Goal: Task Accomplishment & Management: Manage account settings

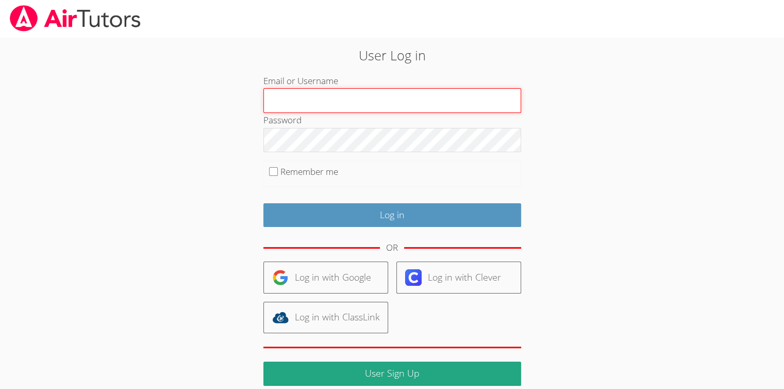
click at [322, 107] on input "Email or Username" at bounding box center [392, 100] width 258 height 25
type input "[EMAIL_ADDRESS][DOMAIN_NAME]"
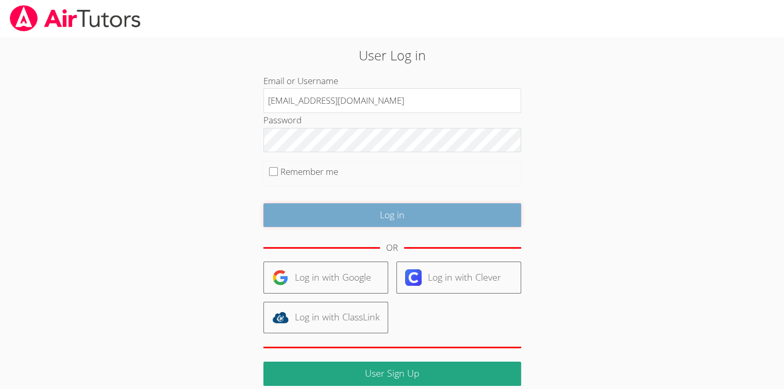
click at [433, 217] on input "Log in" at bounding box center [392, 215] width 258 height 24
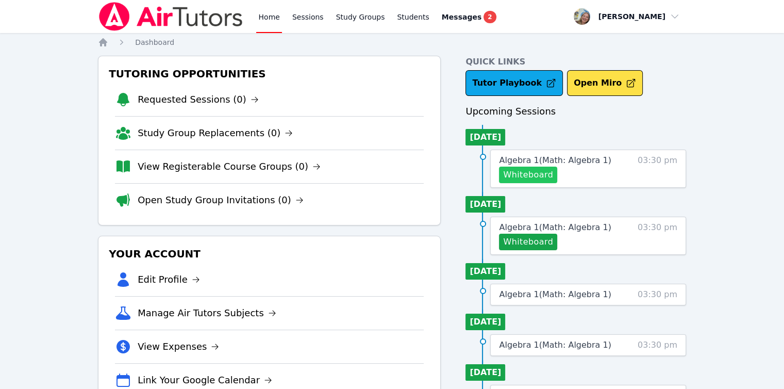
click at [509, 174] on button "Whiteboard" at bounding box center [528, 174] width 58 height 16
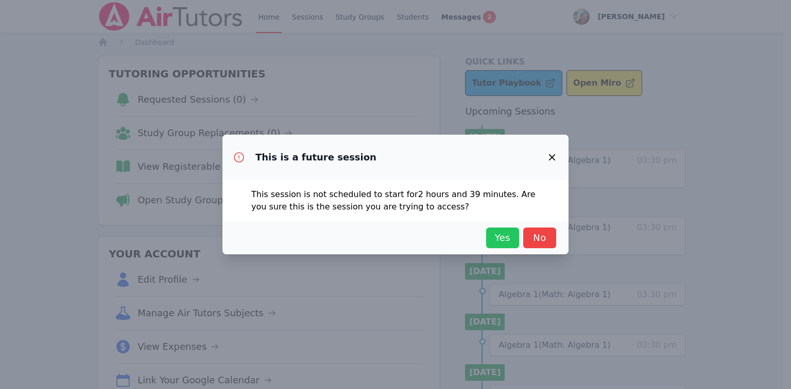
click at [511, 240] on span "Yes" at bounding box center [503, 237] width 23 height 14
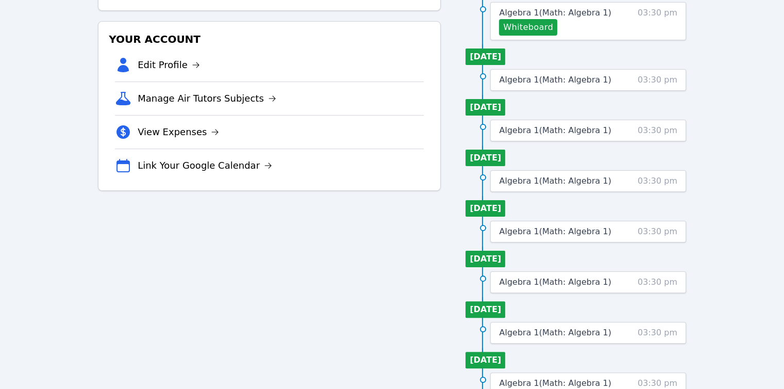
scroll to position [87, 0]
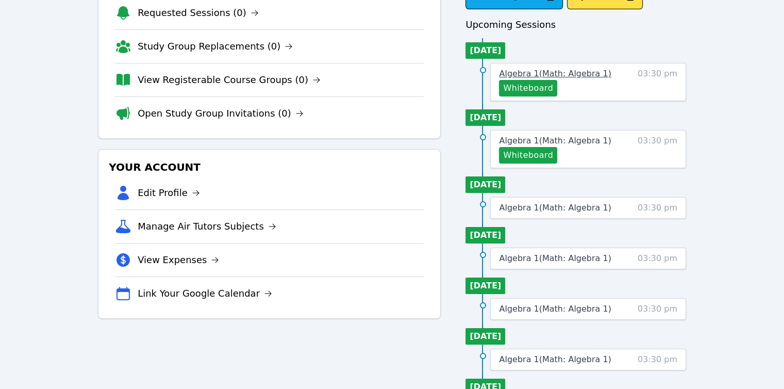
click at [576, 74] on span "Algebra 1 ( Math: Algebra 1 )" at bounding box center [555, 74] width 112 height 10
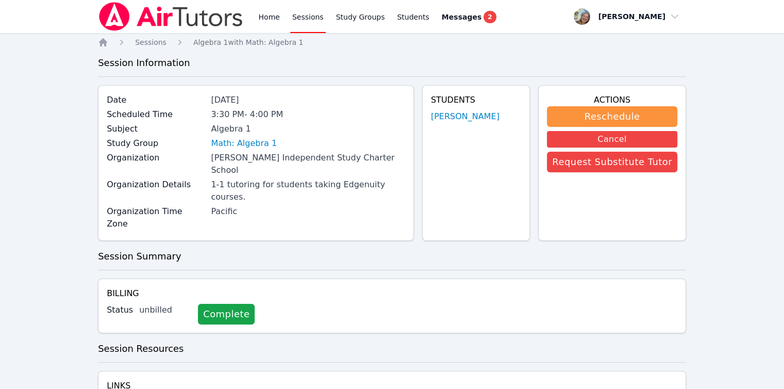
click at [299, 24] on link "Sessions" at bounding box center [308, 16] width 36 height 33
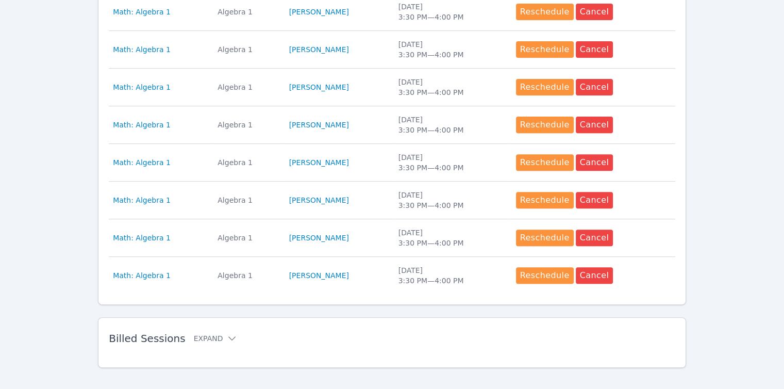
scroll to position [457, 0]
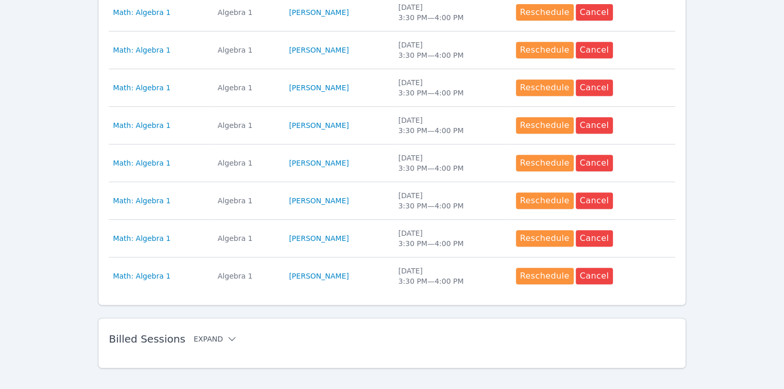
click at [227, 334] on icon at bounding box center [232, 338] width 10 height 10
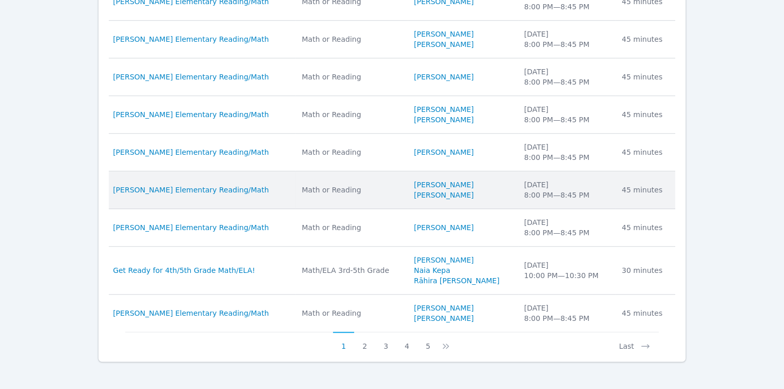
scroll to position [892, 0]
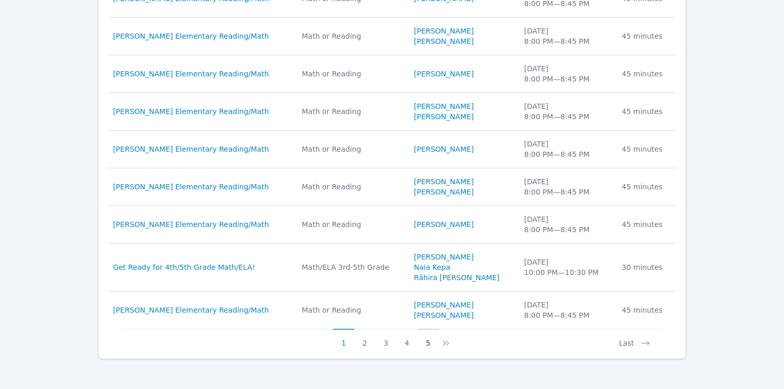
click at [427, 342] on button "5" at bounding box center [427, 338] width 21 height 20
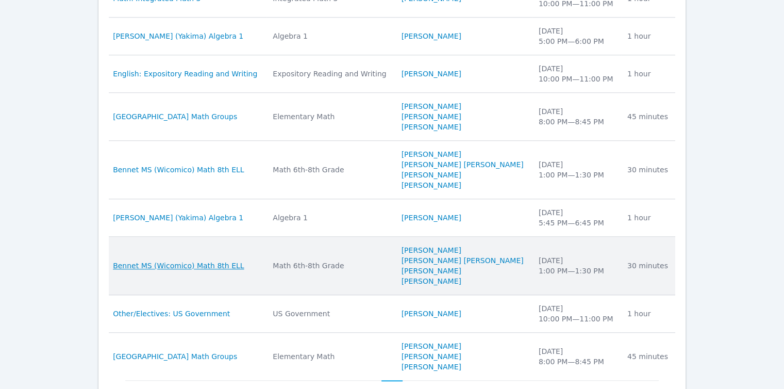
click at [211, 265] on span "Bennet MS (Wicomico) Math 8th ELL" at bounding box center [178, 265] width 131 height 10
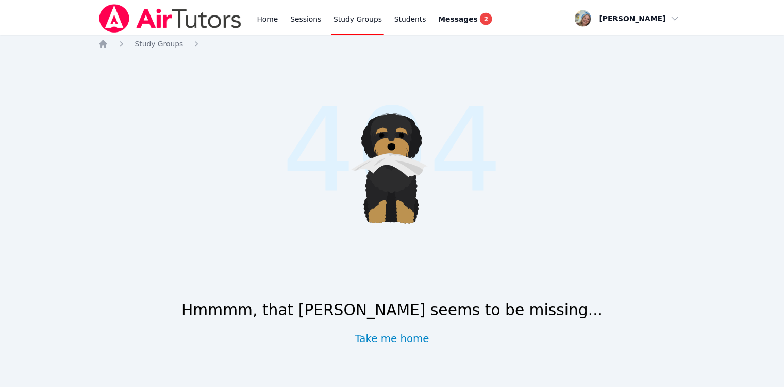
scroll to position [467, 0]
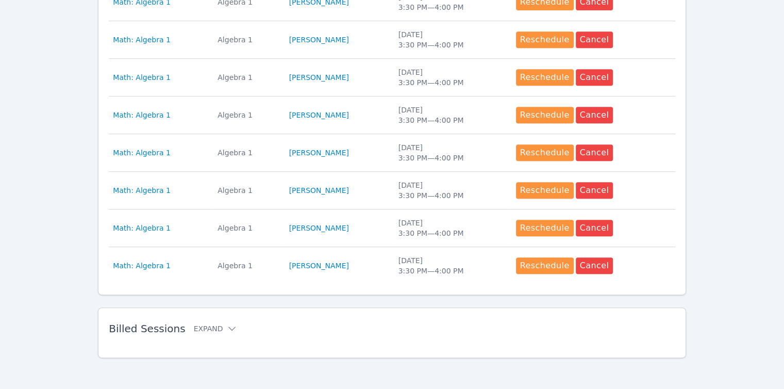
click at [230, 326] on h2 "Billed Sessions Expand" at bounding box center [375, 328] width 533 height 12
click at [227, 328] on icon at bounding box center [232, 328] width 10 height 10
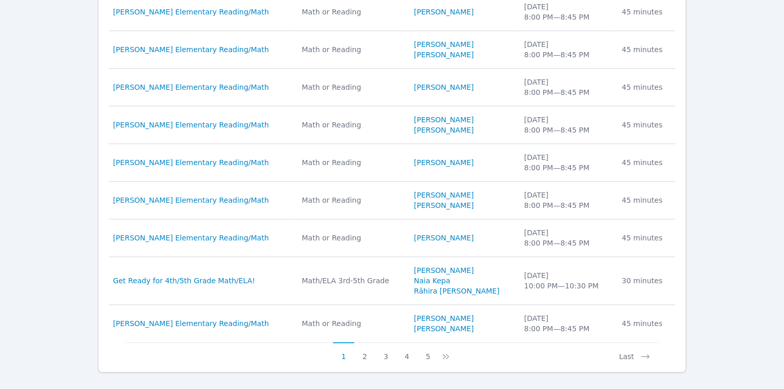
scroll to position [892, 0]
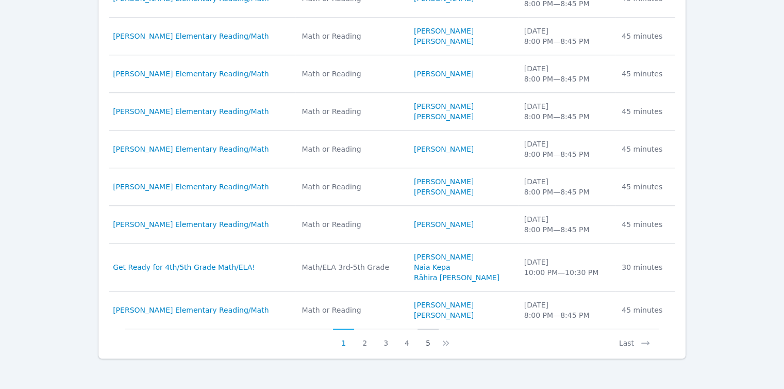
click at [428, 341] on button "5" at bounding box center [427, 338] width 21 height 20
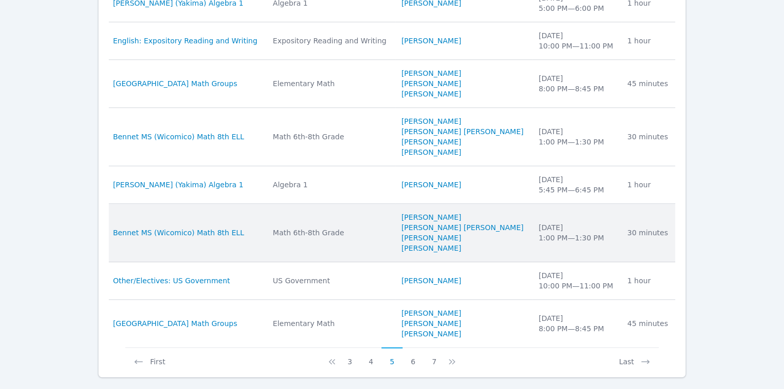
scroll to position [944, 0]
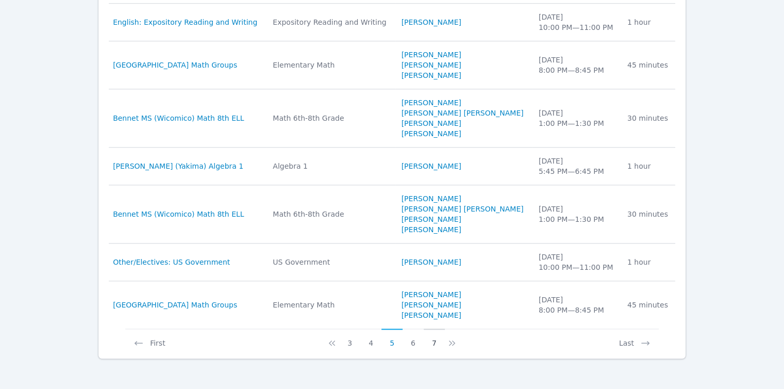
click at [431, 341] on button "7" at bounding box center [434, 338] width 21 height 20
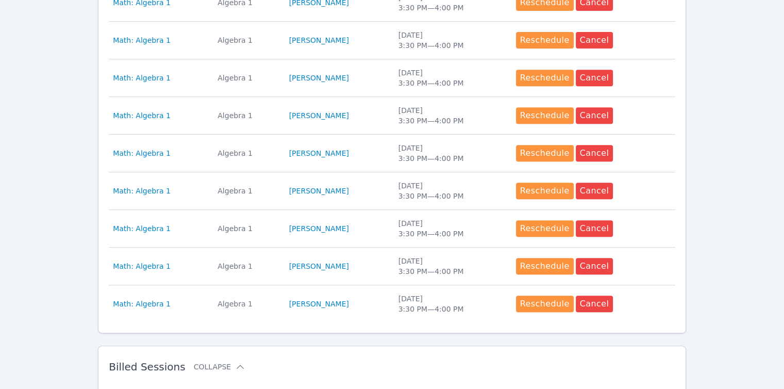
scroll to position [934, 0]
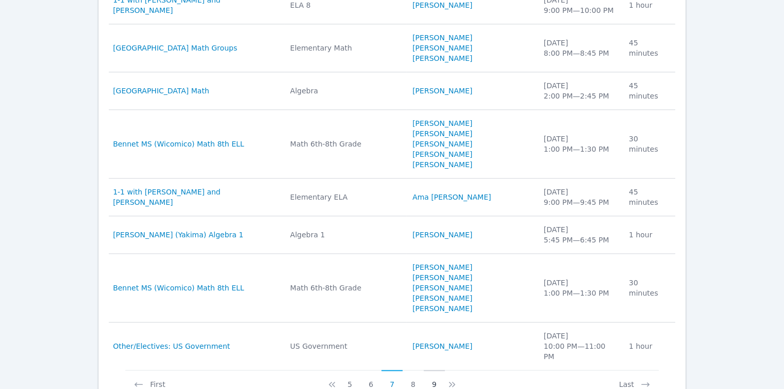
click at [431, 369] on button "9" at bounding box center [434, 379] width 21 height 20
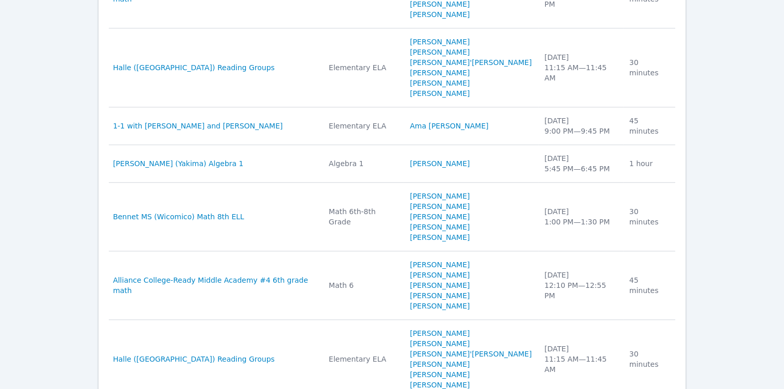
scroll to position [1068, 0]
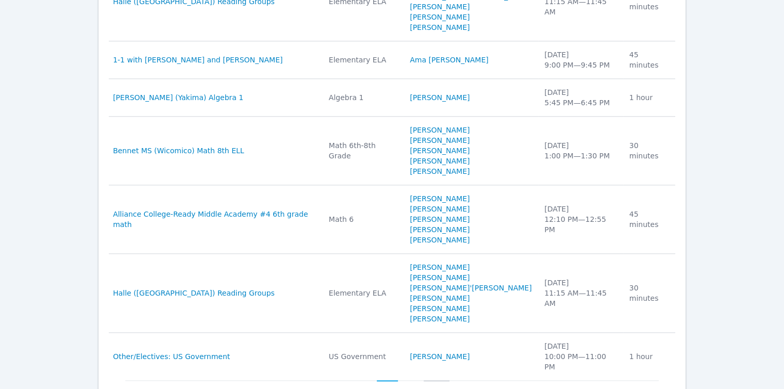
click at [429, 380] on button "11" at bounding box center [437, 390] width 26 height 20
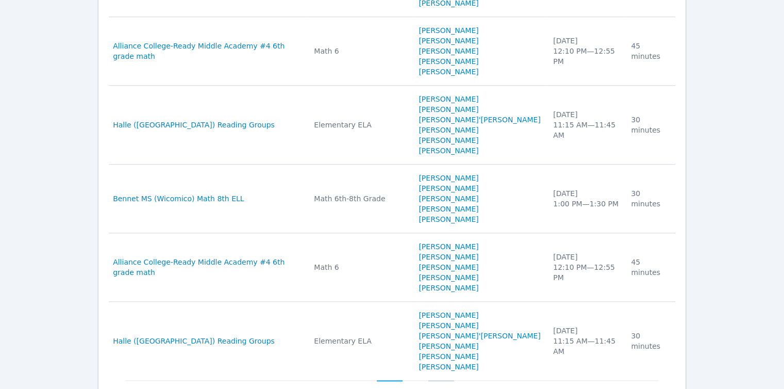
click at [434, 380] on button "13" at bounding box center [441, 390] width 26 height 20
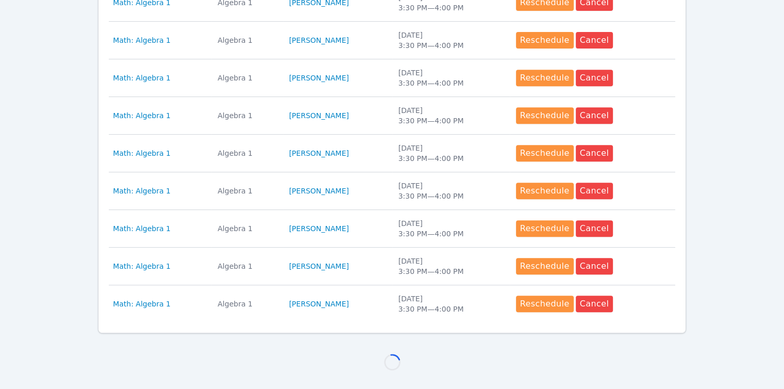
scroll to position [965, 0]
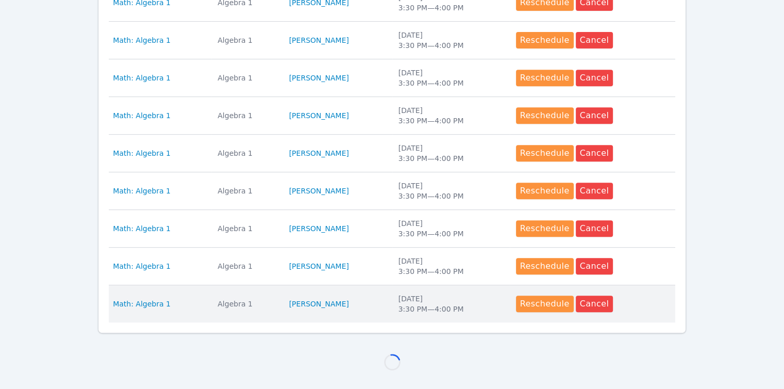
scroll to position [954, 0]
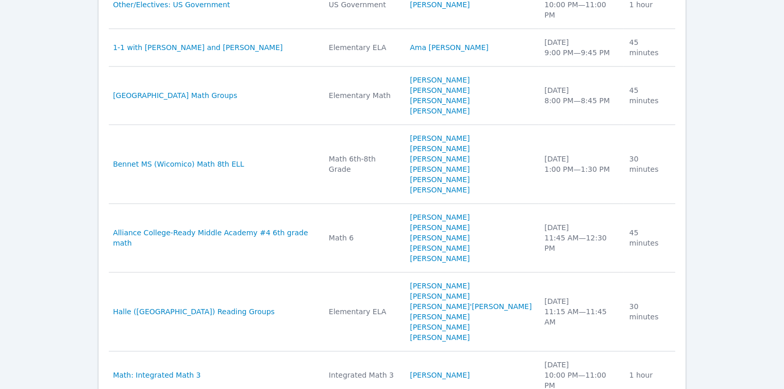
scroll to position [1057, 0]
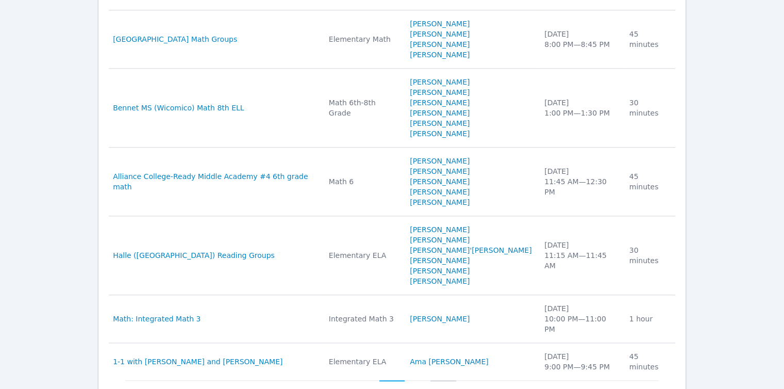
click at [435, 380] on button "21" at bounding box center [443, 390] width 26 height 20
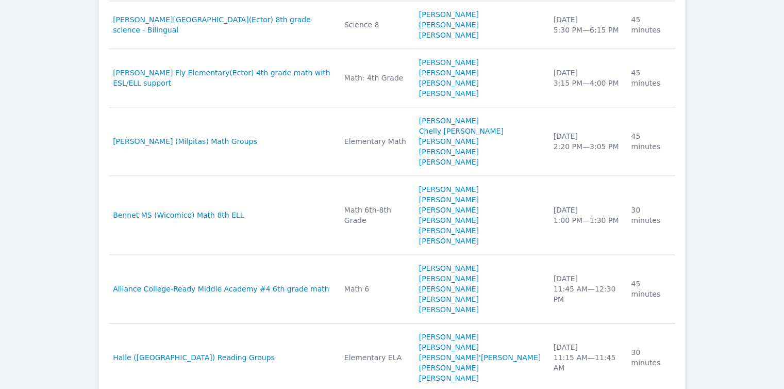
scroll to position [1150, 0]
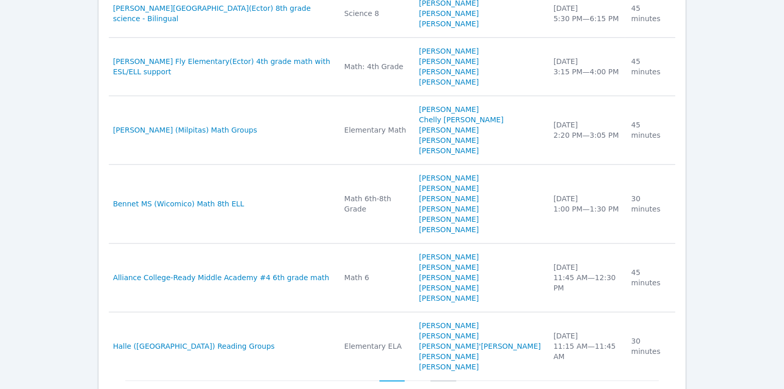
click at [433, 380] on button "23" at bounding box center [443, 390] width 26 height 20
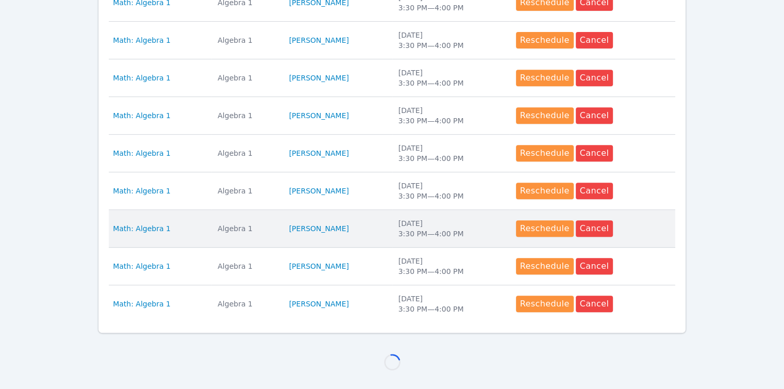
scroll to position [1047, 0]
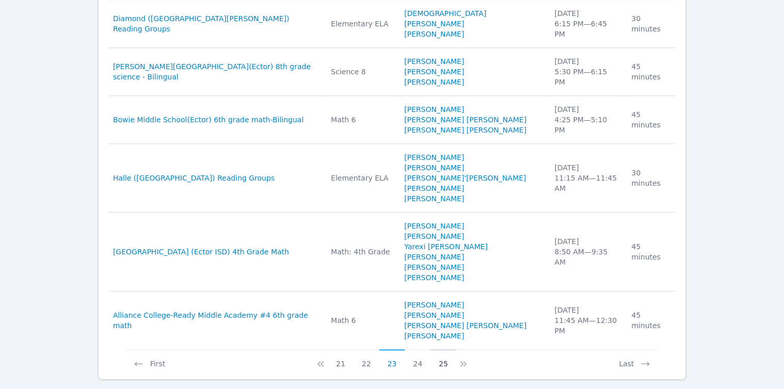
click at [434, 349] on button "25" at bounding box center [443, 359] width 26 height 20
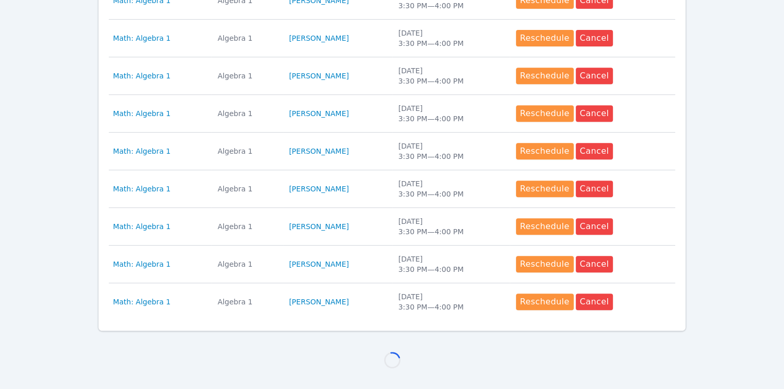
scroll to position [429, 0]
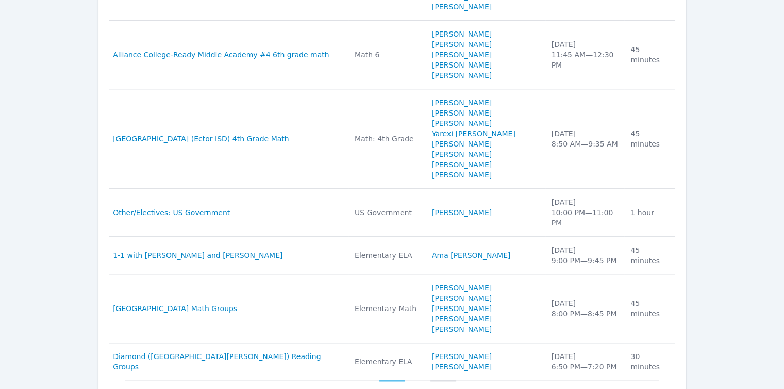
click at [441, 380] on button "27" at bounding box center [443, 390] width 26 height 20
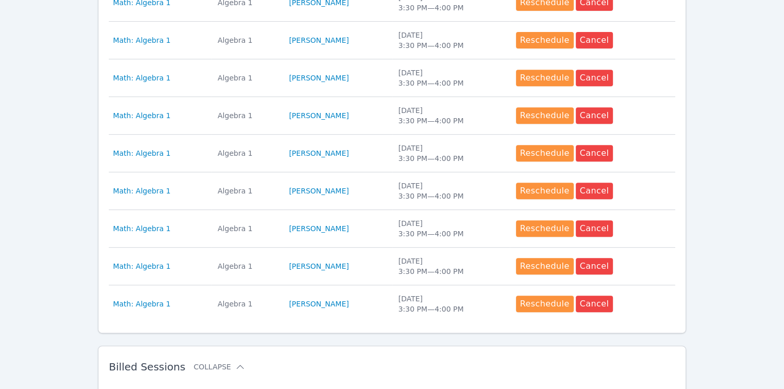
scroll to position [1026, 0]
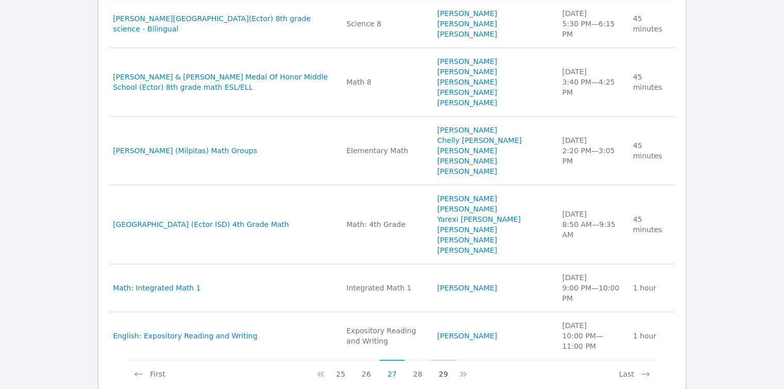
click at [443, 359] on button "29" at bounding box center [443, 369] width 26 height 20
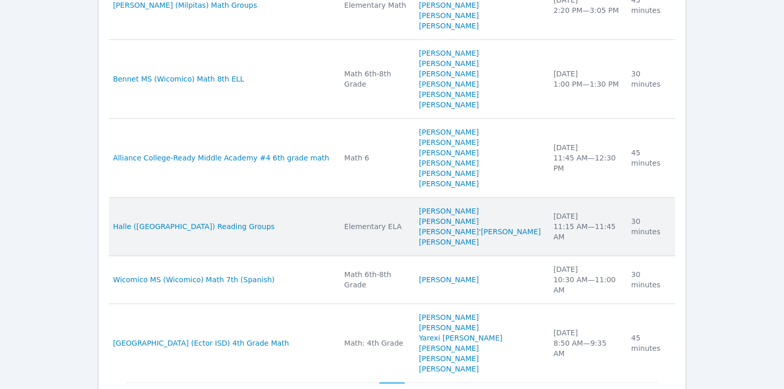
scroll to position [1099, 0]
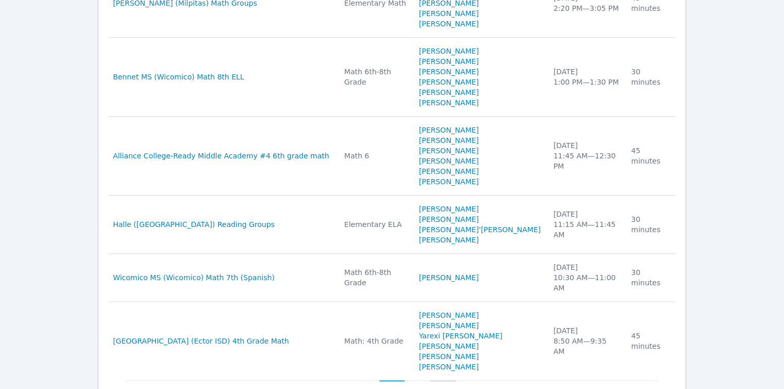
click at [439, 380] on button "31" at bounding box center [443, 390] width 26 height 20
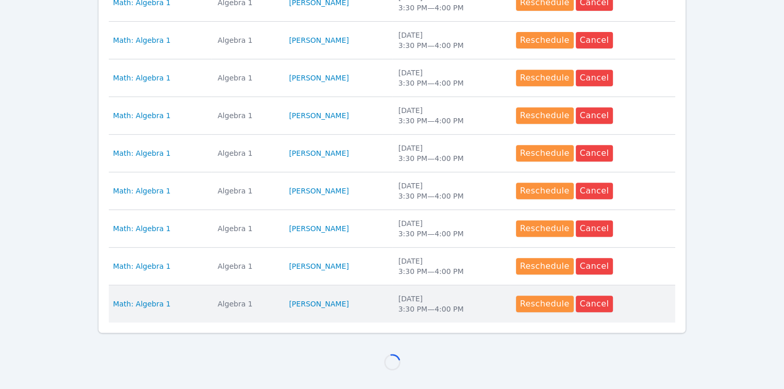
scroll to position [923, 0]
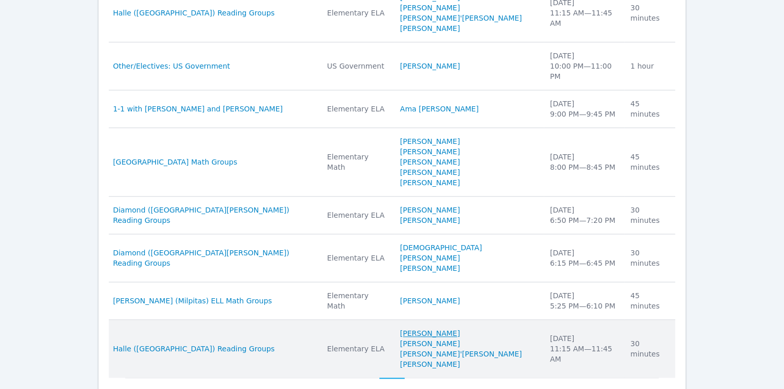
scroll to position [975, 0]
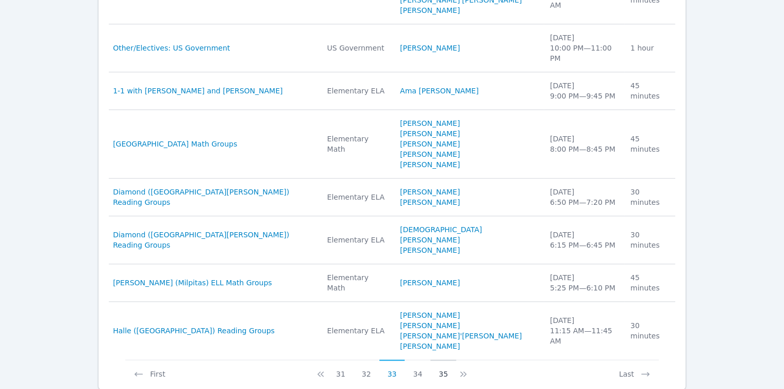
click at [444, 359] on button "35" at bounding box center [443, 369] width 26 height 20
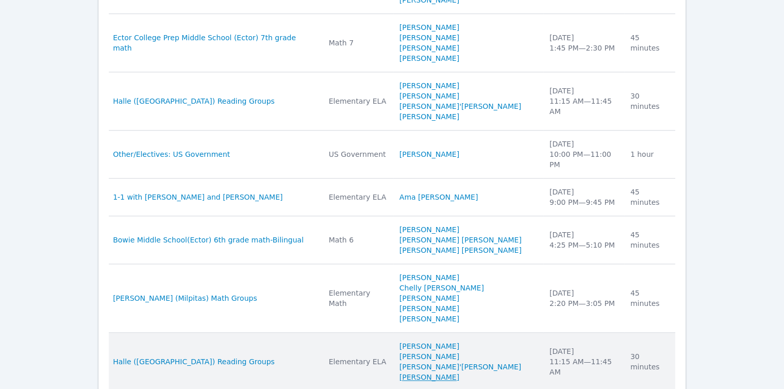
scroll to position [1016, 0]
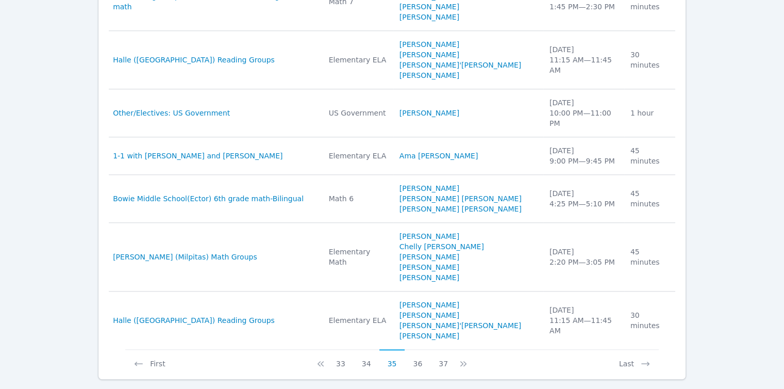
click at [440, 345] on div "Billed Sessions Collapse Study Group Subject Students Date Duration Study Group…" at bounding box center [392, 68] width 588 height 621
click at [440, 349] on button "37" at bounding box center [443, 359] width 26 height 20
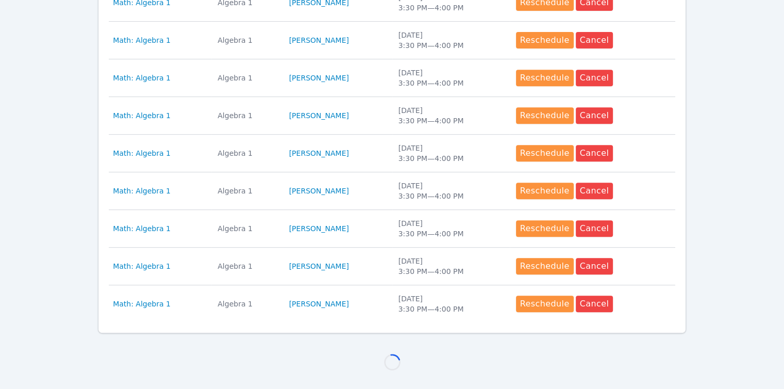
scroll to position [985, 0]
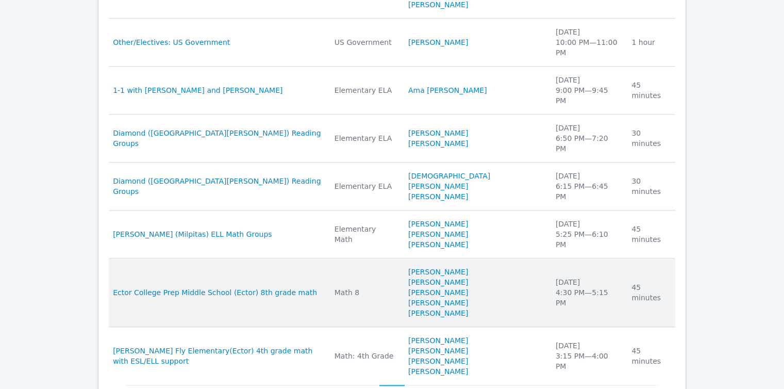
scroll to position [1037, 0]
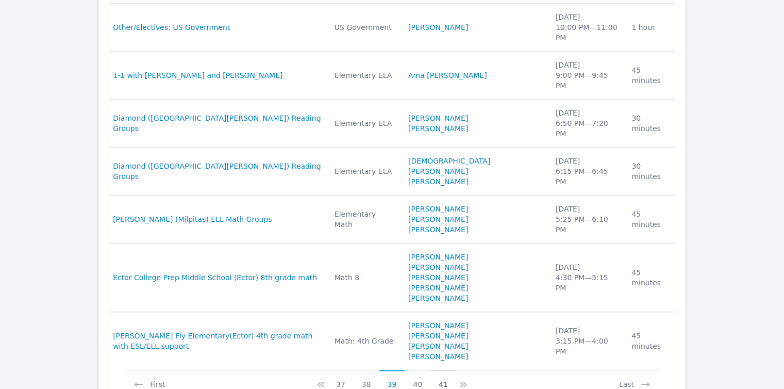
click at [439, 369] on button "41" at bounding box center [443, 379] width 26 height 20
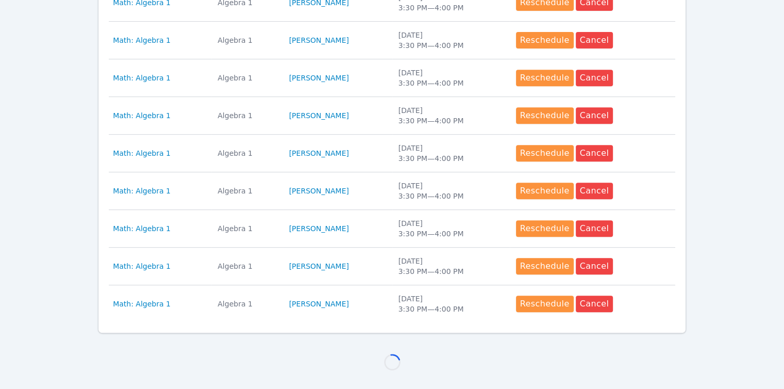
scroll to position [996, 0]
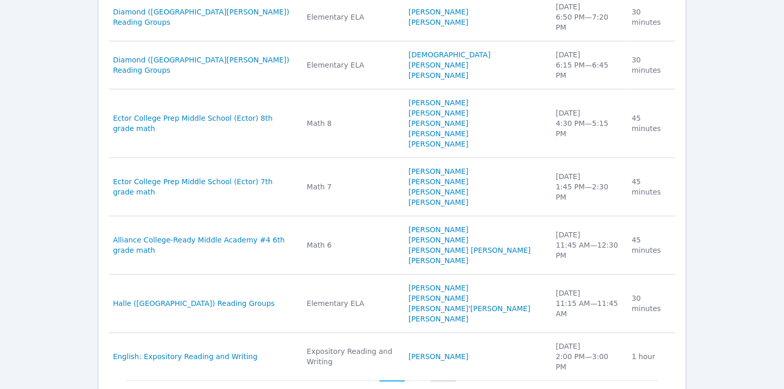
click at [441, 380] on button "43" at bounding box center [443, 390] width 26 height 20
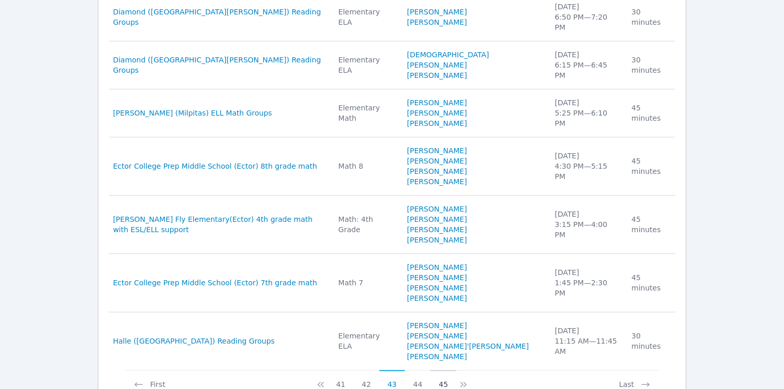
click at [441, 369] on button "45" at bounding box center [443, 379] width 26 height 20
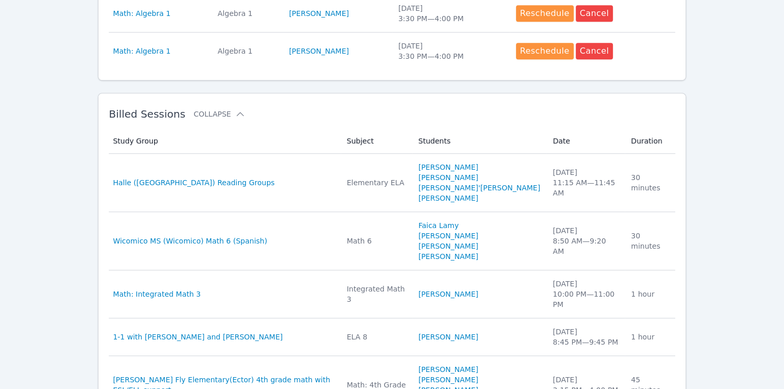
scroll to position [0, 0]
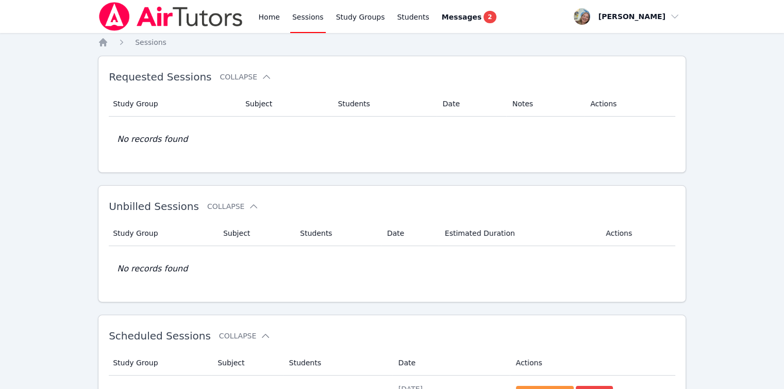
click at [252, 19] on div "Home Sessions Study Groups Students Messages 2" at bounding box center [298, 16] width 400 height 33
click at [268, 16] on link "Home" at bounding box center [268, 16] width 25 height 33
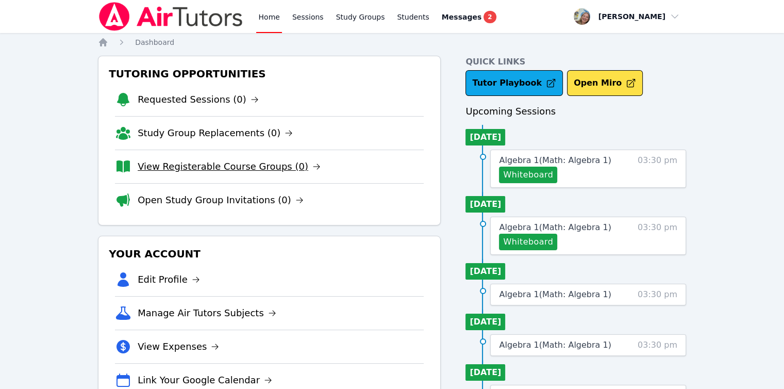
click at [215, 163] on link "View Registerable Course Groups (0)" at bounding box center [229, 166] width 183 height 14
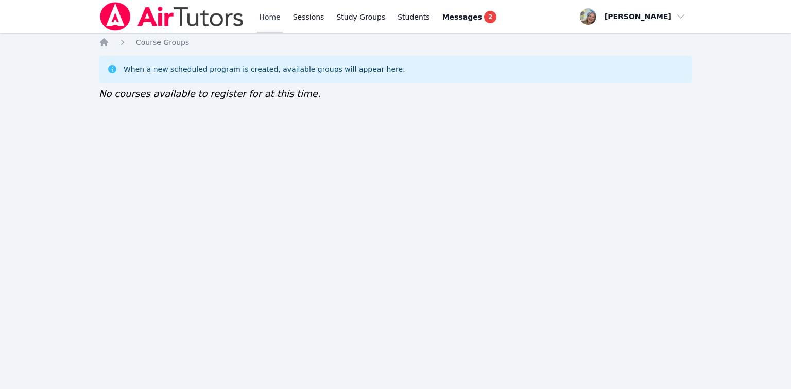
click at [270, 21] on link "Home" at bounding box center [269, 16] width 25 height 33
